Goal: Information Seeking & Learning: Learn about a topic

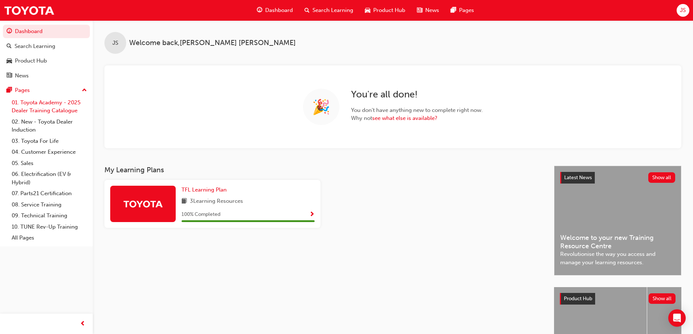
click at [46, 103] on link "01. Toyota Academy - 2025 Dealer Training Catalogue" at bounding box center [49, 106] width 81 height 19
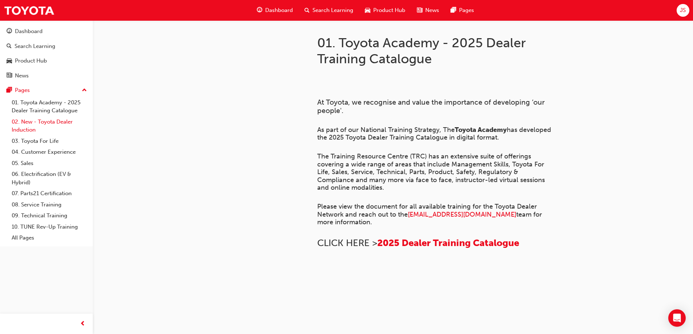
click at [37, 120] on link "02. New - Toyota Dealer Induction" at bounding box center [49, 125] width 81 height 19
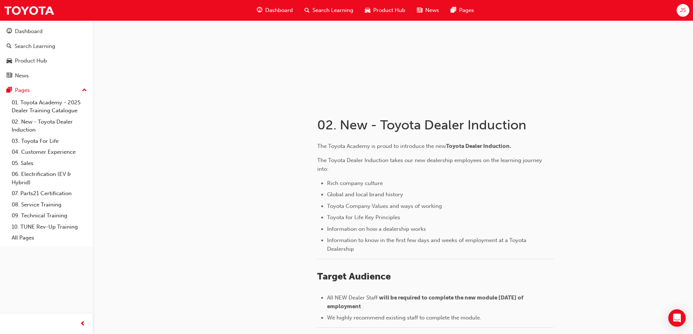
scroll to position [73, 0]
